Goal: Task Accomplishment & Management: Manage account settings

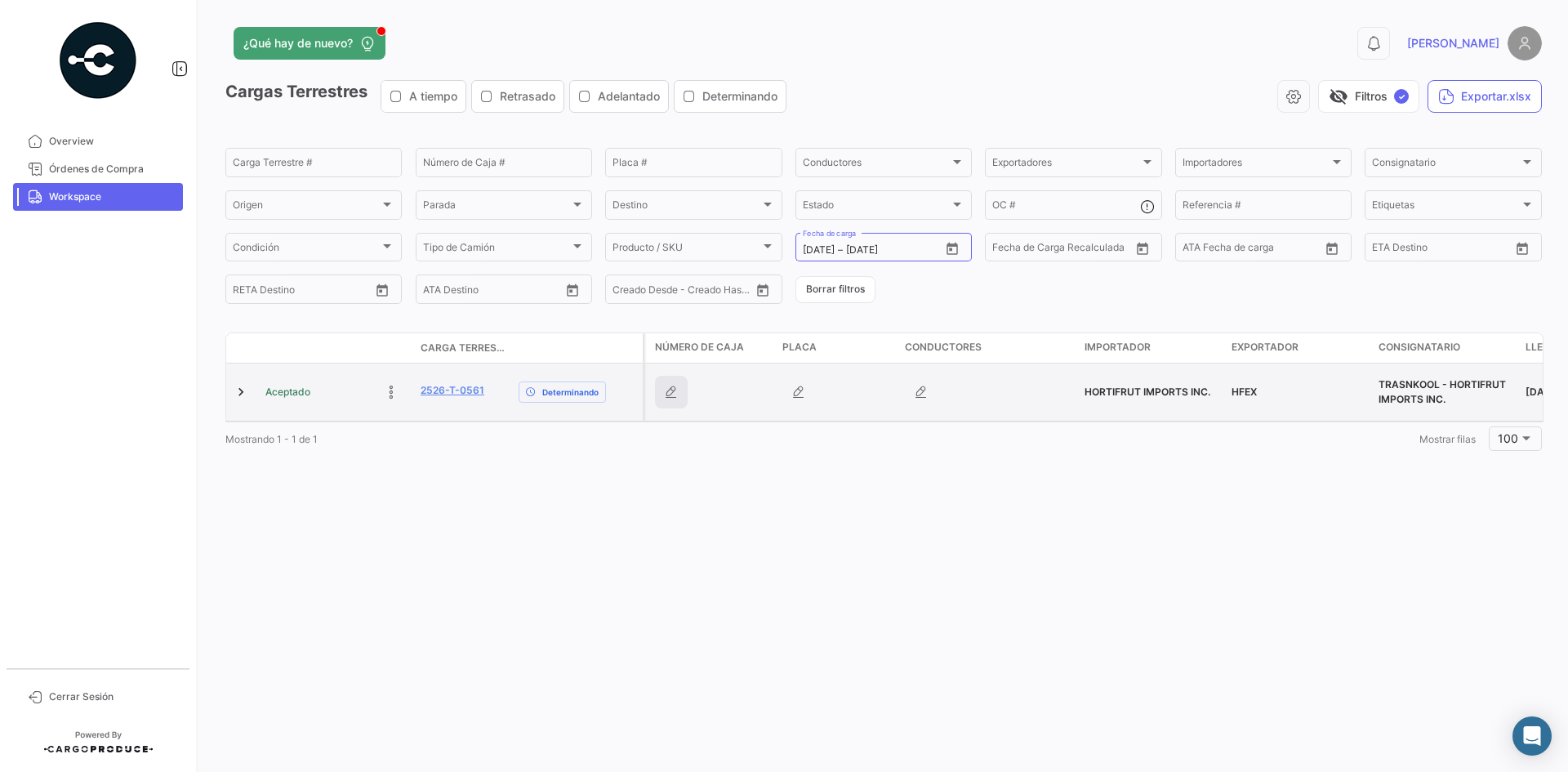
click at [665, 394] on icon "button" at bounding box center [671, 392] width 17 height 17
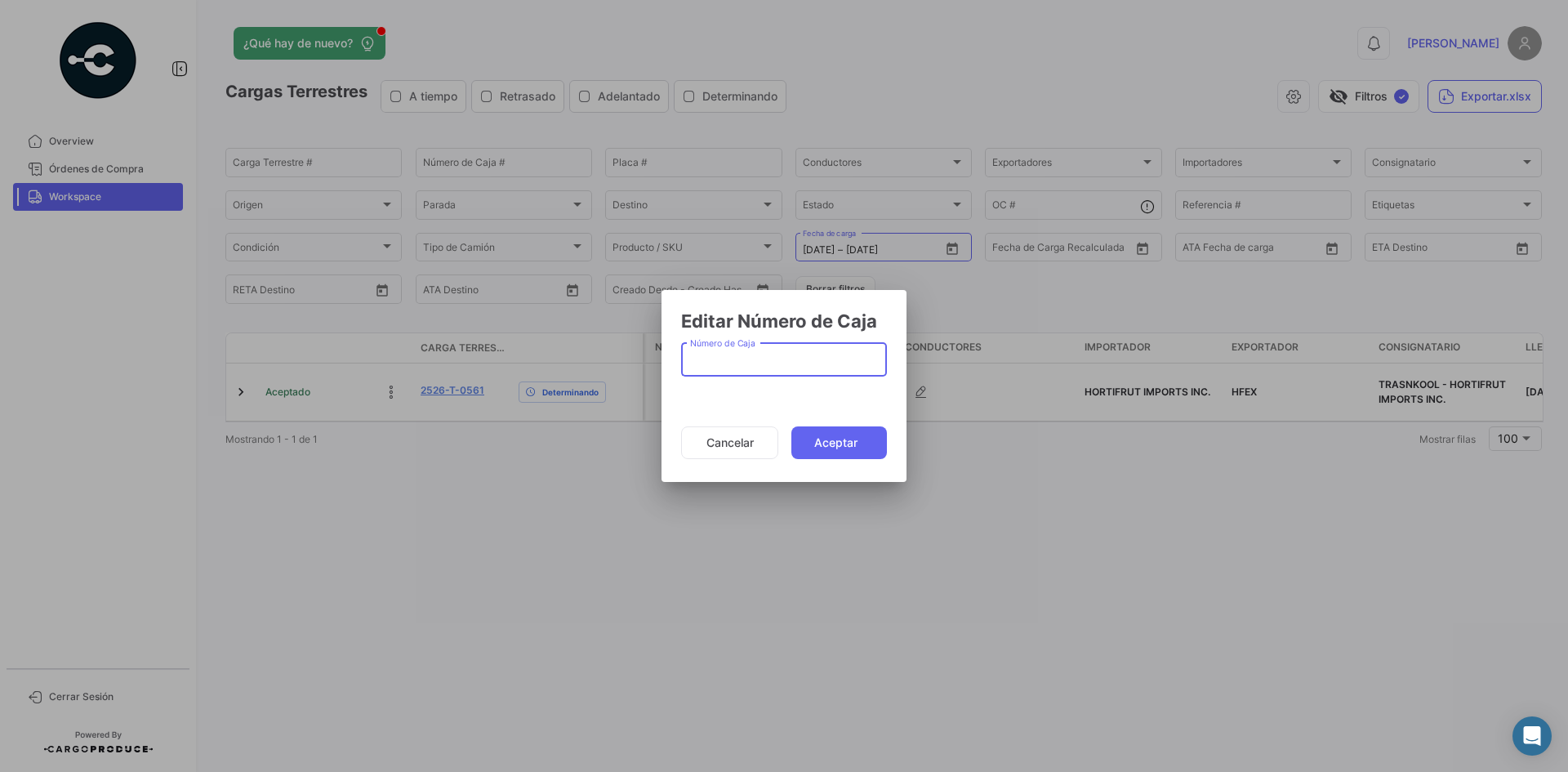
click at [724, 367] on input "Número de Caja" at bounding box center [784, 363] width 189 height 14
type input "1370"
click at [811, 441] on button "Aceptar" at bounding box center [839, 442] width 96 height 33
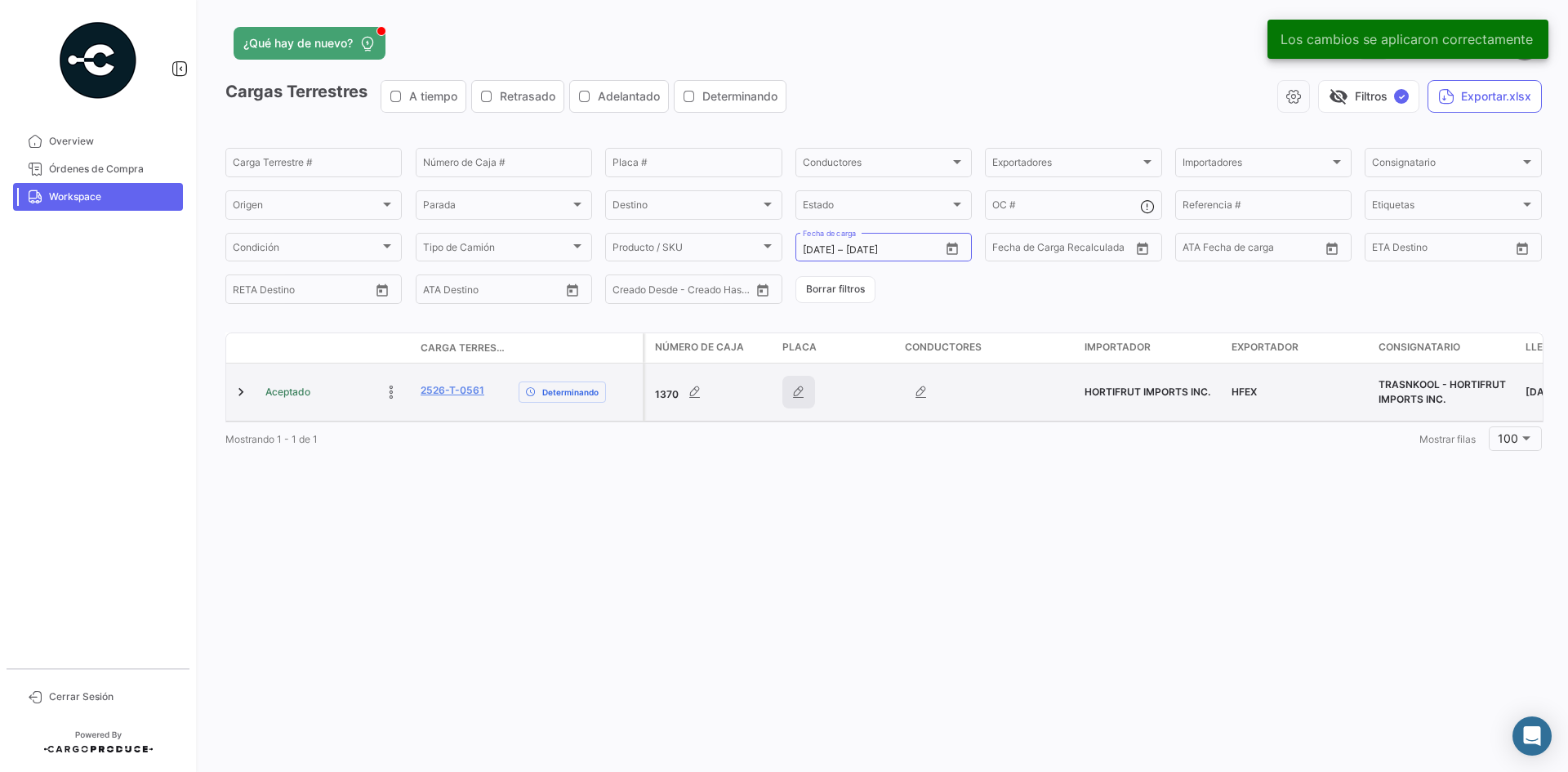
click at [793, 388] on icon "button" at bounding box center [798, 392] width 17 height 17
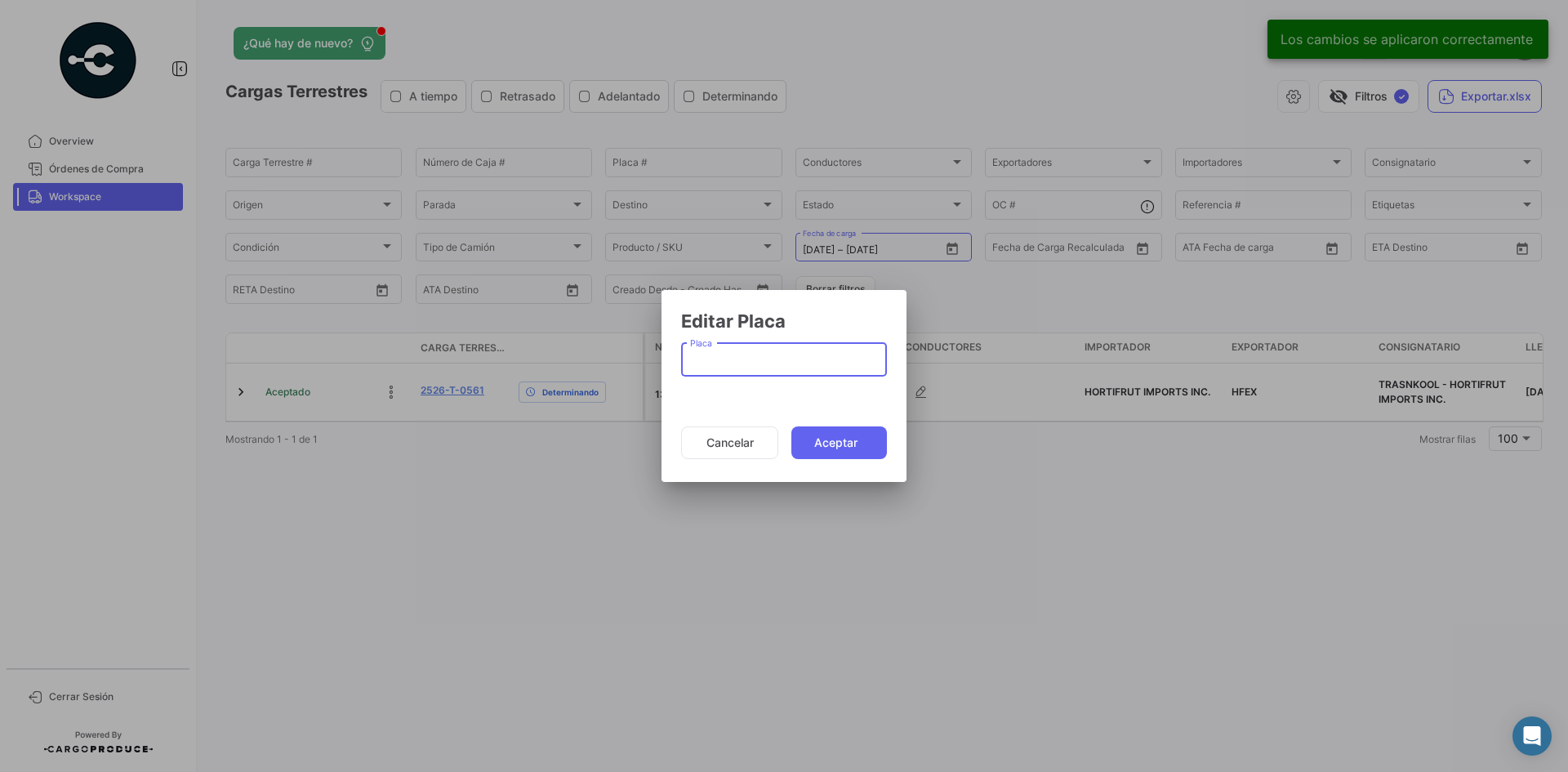
paste input "DK9085"
type input "DK9085"
click at [850, 434] on button "Aceptar" at bounding box center [839, 442] width 96 height 33
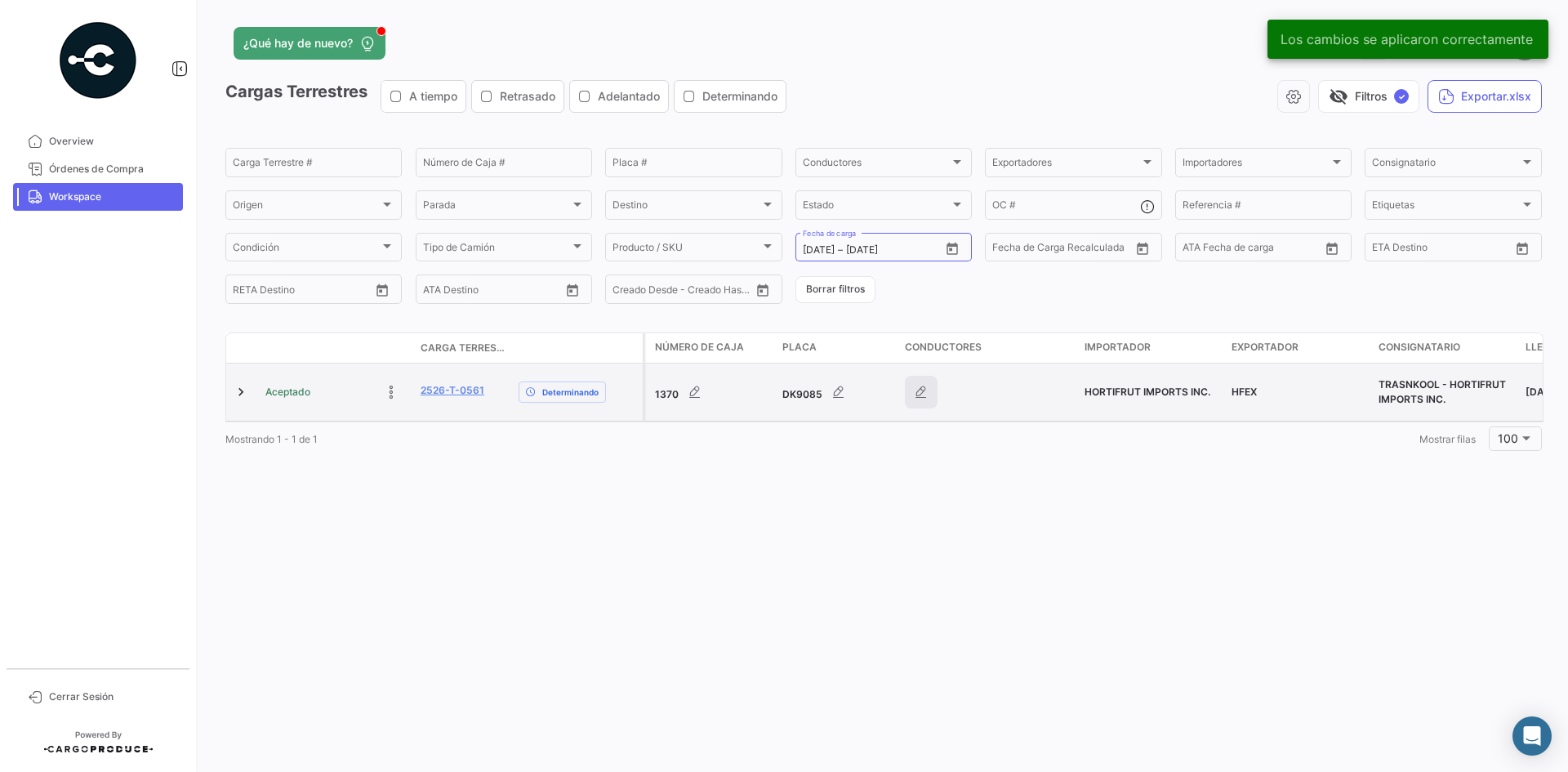
click at [921, 395] on icon "button" at bounding box center [921, 392] width 17 height 17
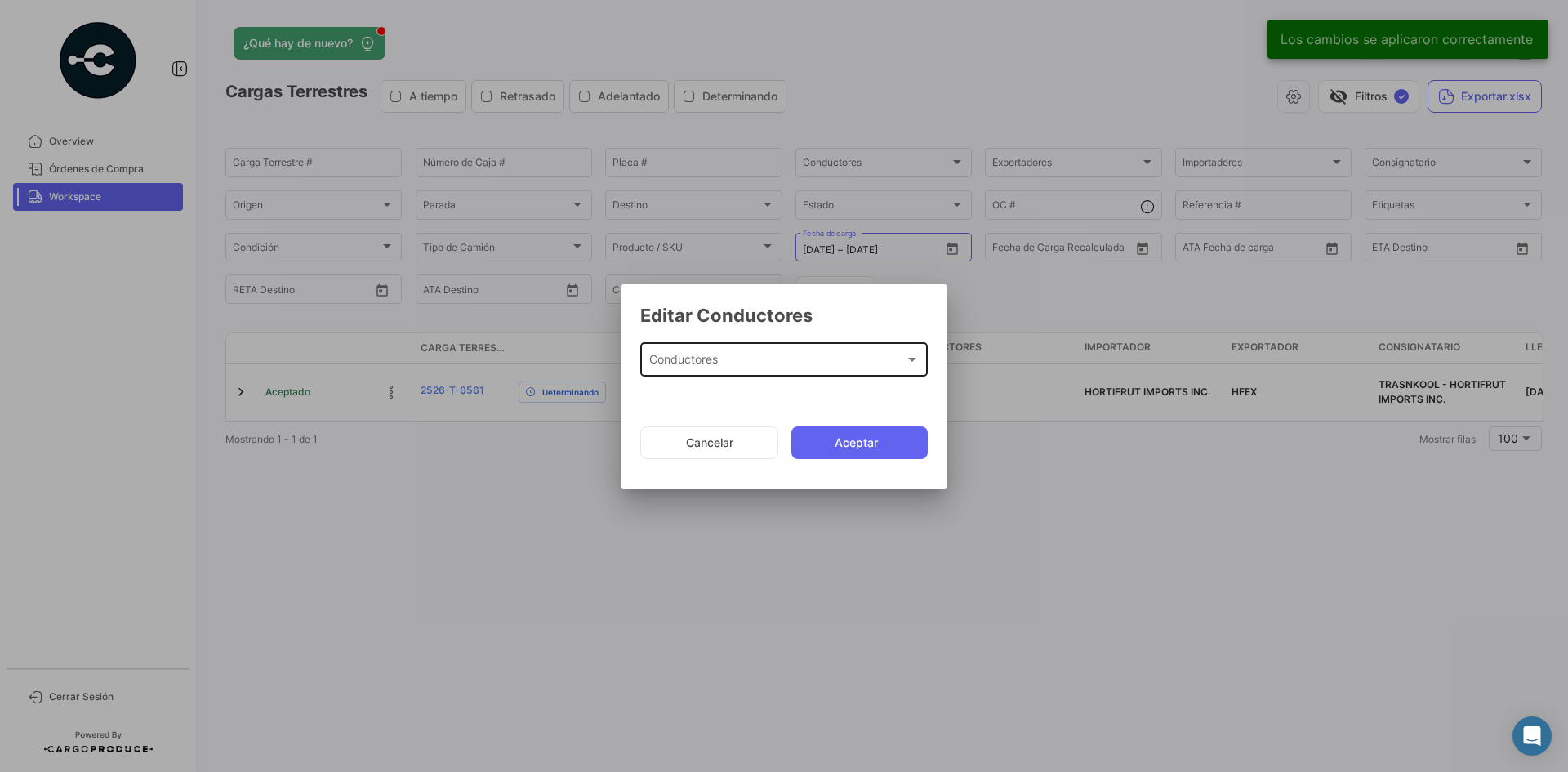
click at [695, 365] on span "Conductores" at bounding box center [777, 363] width 255 height 14
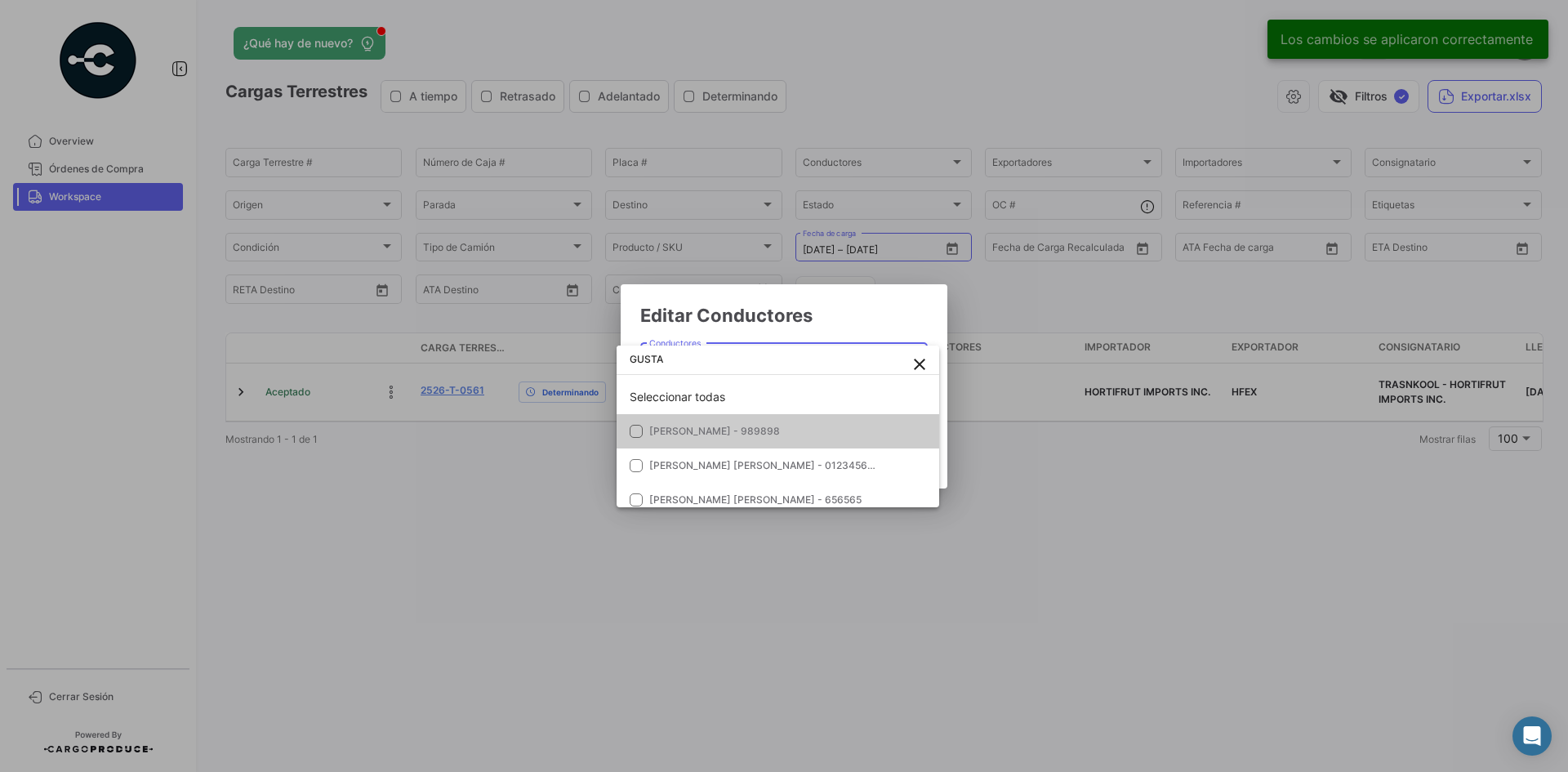
type input "GUSTA"
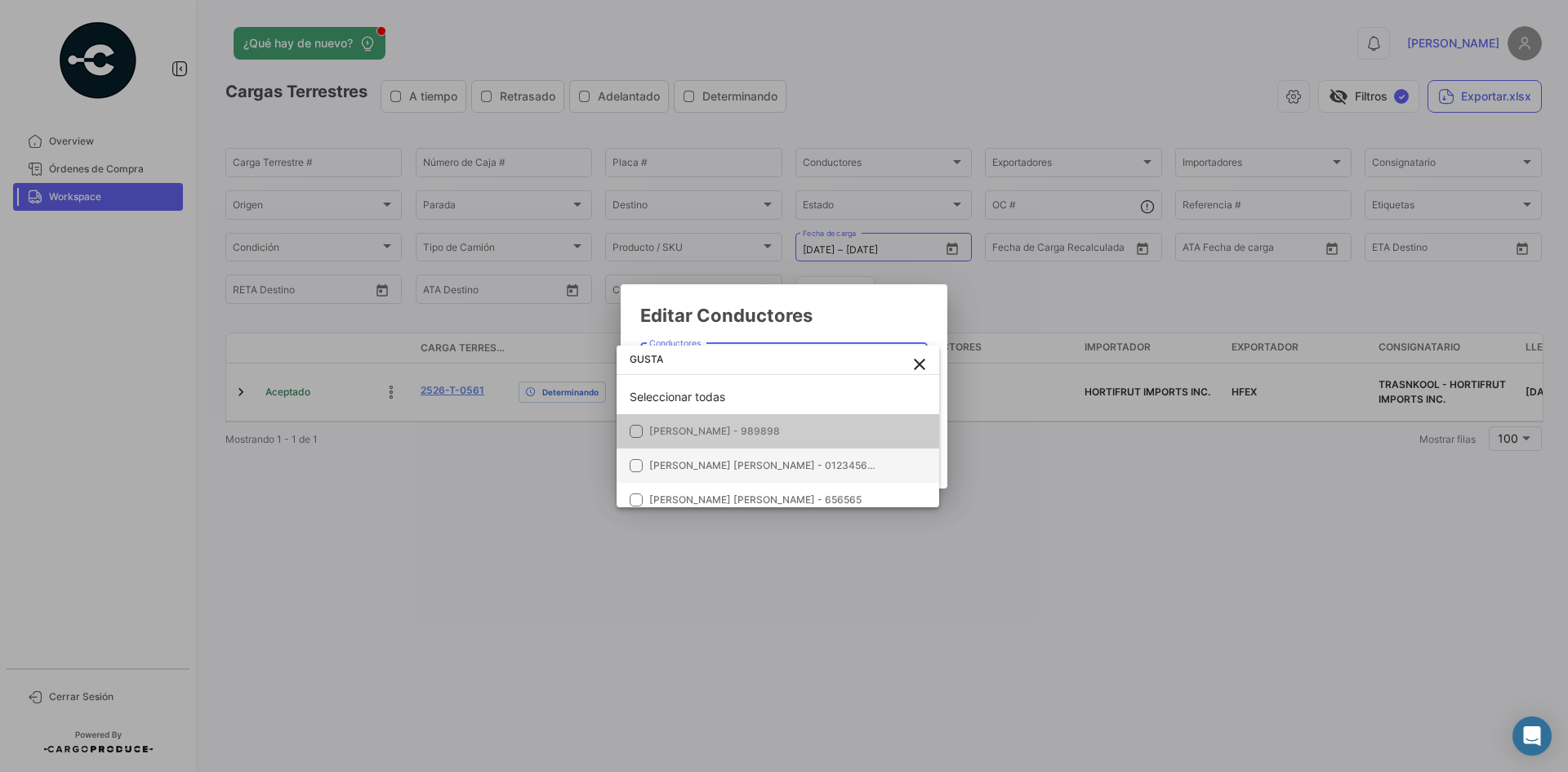
click at [763, 474] on mat-option "[PERSON_NAME] [PERSON_NAME] - 012345678" at bounding box center [778, 465] width 323 height 35
click at [848, 325] on div at bounding box center [784, 386] width 1568 height 772
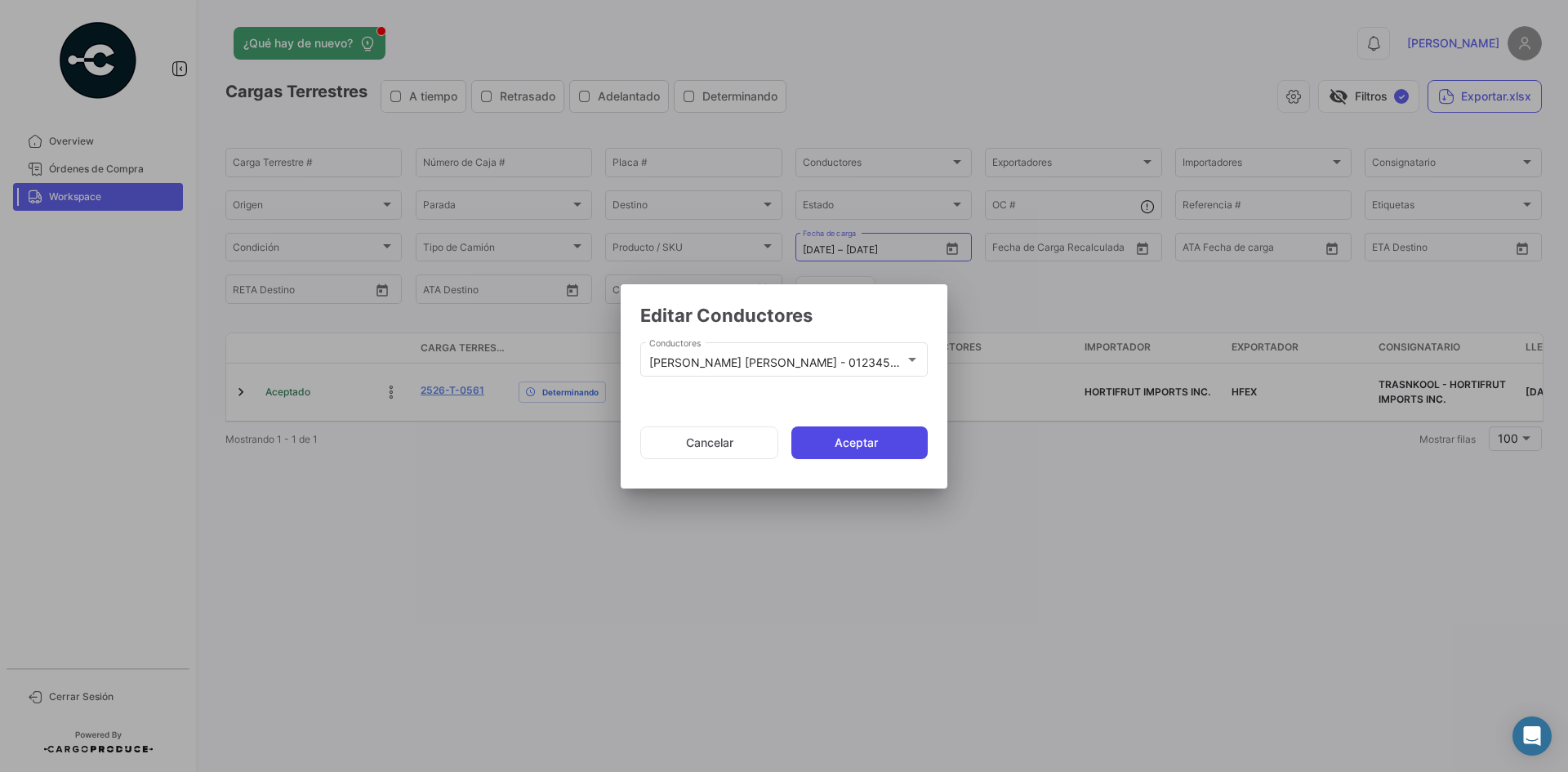
click at [840, 444] on button "Aceptar" at bounding box center [860, 442] width 137 height 33
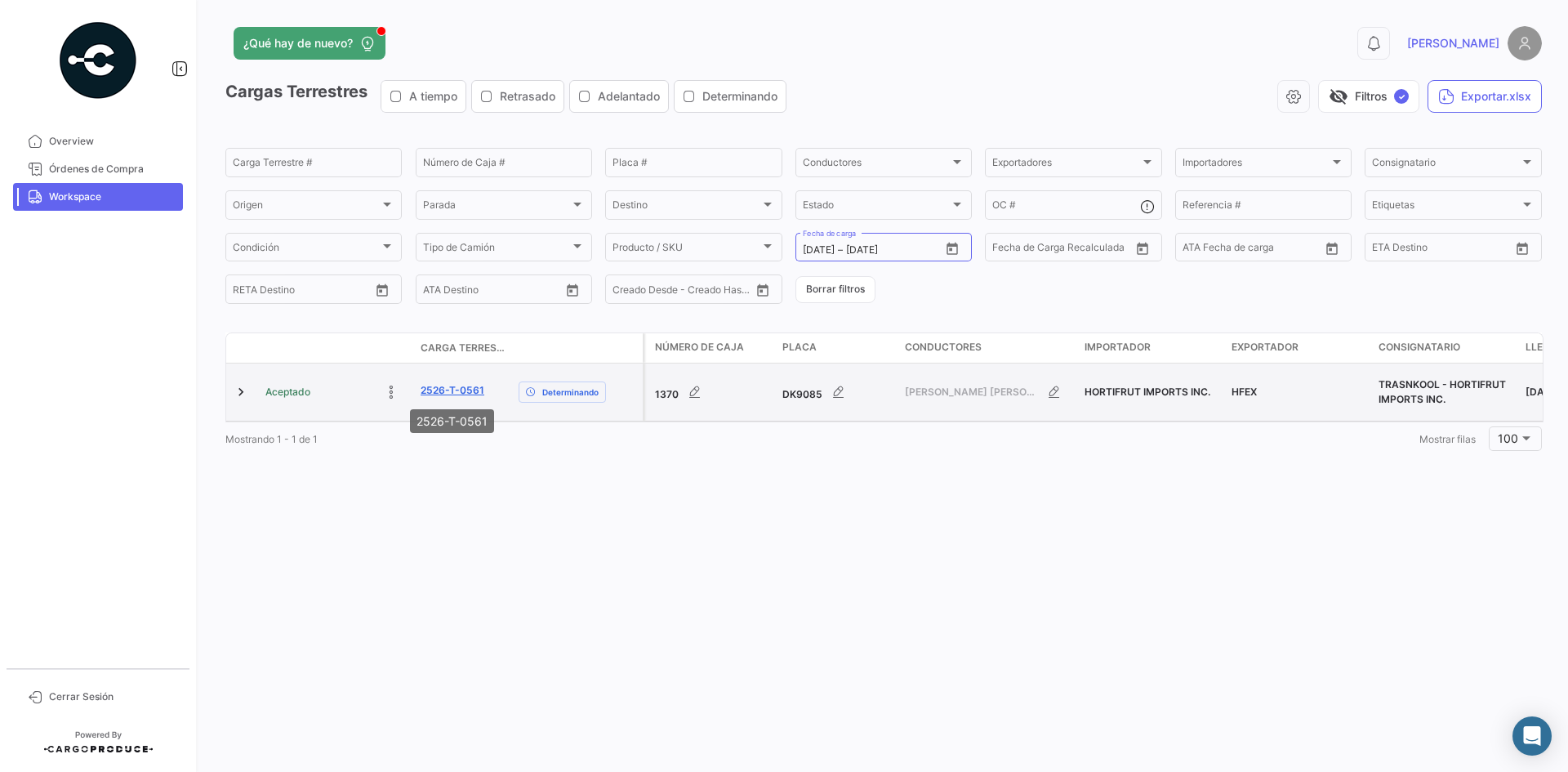
click at [459, 387] on link "2526-T-0561" at bounding box center [452, 390] width 63 height 15
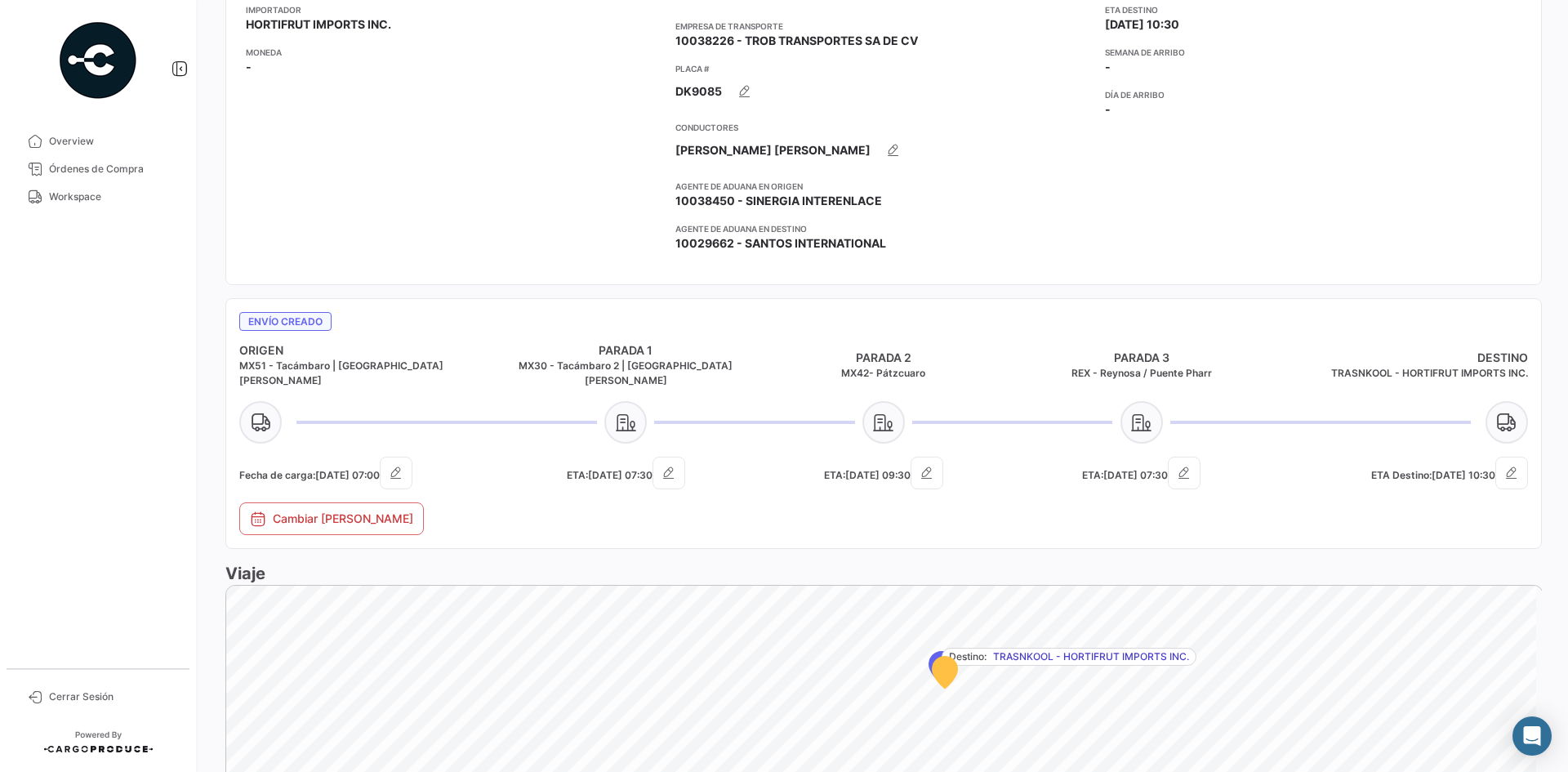
scroll to position [409, 0]
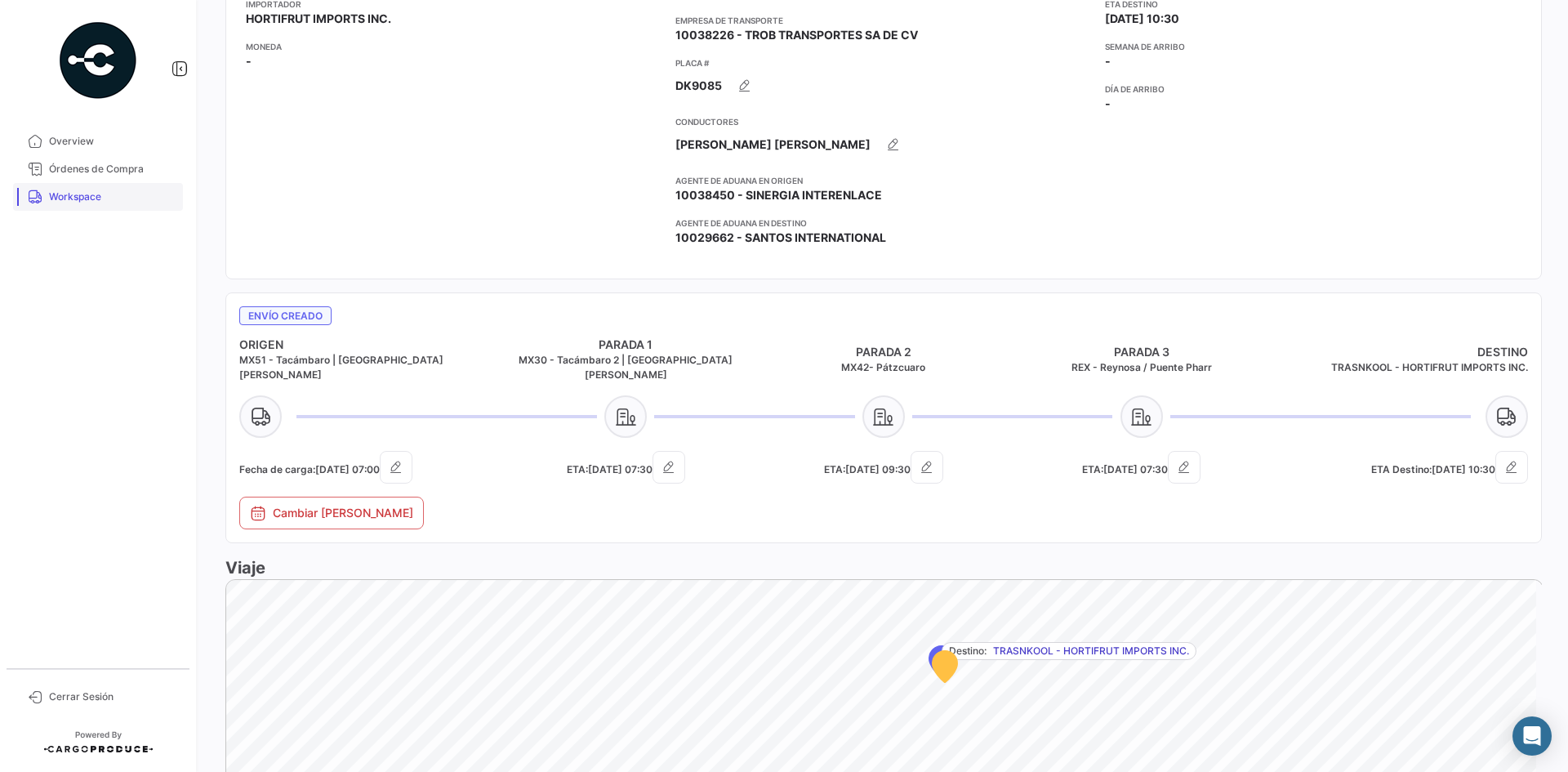
click at [84, 199] on span "Workspace" at bounding box center [113, 196] width 128 height 15
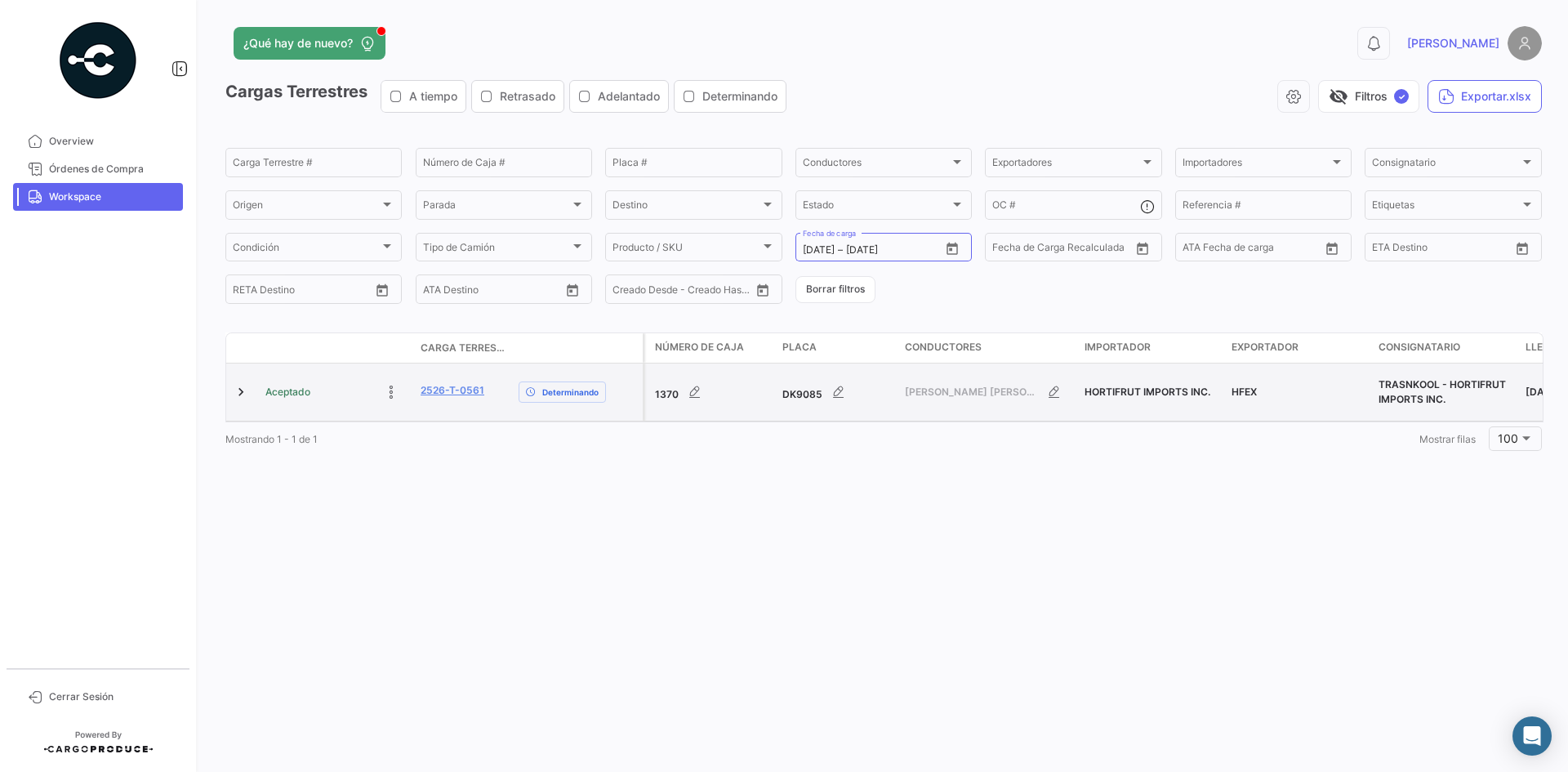
drag, startPoint x: 489, startPoint y: 388, endPoint x: 416, endPoint y: 386, distance: 73.0
click at [416, 386] on datatable-body-cell "2526-T-0561" at bounding box center [462, 392] width 98 height 57
copy link "2526-T-0561"
